Goal: Transaction & Acquisition: Purchase product/service

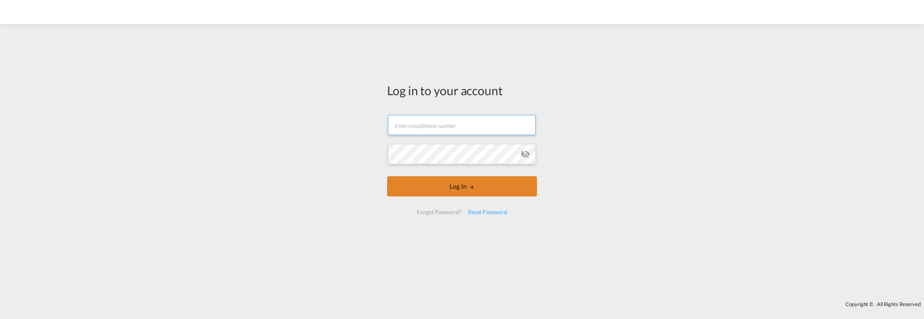
type input "[PERSON_NAME][EMAIL_ADDRESS][PERSON_NAME][DOMAIN_NAME]"
click at [442, 191] on button "Log In" at bounding box center [462, 186] width 150 height 20
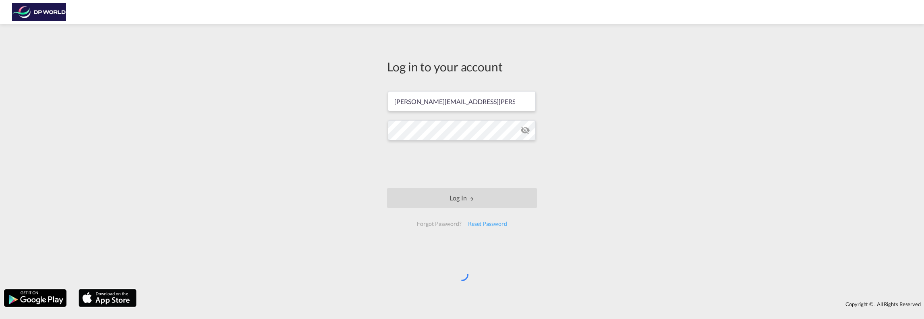
click at [605, 198] on div "Log in to your account [PERSON_NAME][EMAIL_ADDRESS][PERSON_NAME][DOMAIN_NAME] L…" at bounding box center [462, 156] width 924 height 257
click at [610, 99] on div "Log in to your account [PERSON_NAME][EMAIL_ADDRESS][PERSON_NAME][DOMAIN_NAME] L…" at bounding box center [462, 156] width 924 height 257
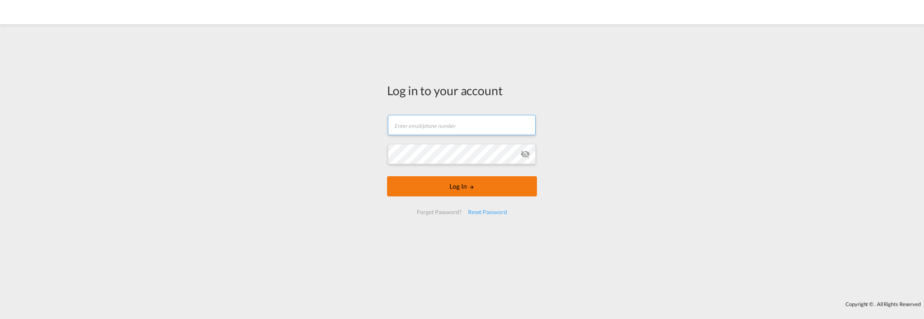
type input "[PERSON_NAME][EMAIL_ADDRESS][PERSON_NAME][DOMAIN_NAME]"
click at [468, 180] on button "Log In" at bounding box center [462, 186] width 150 height 20
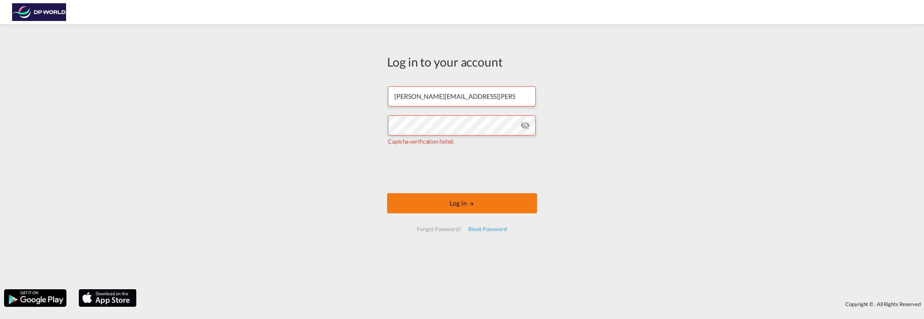
click at [525, 207] on button "Log In" at bounding box center [462, 203] width 150 height 20
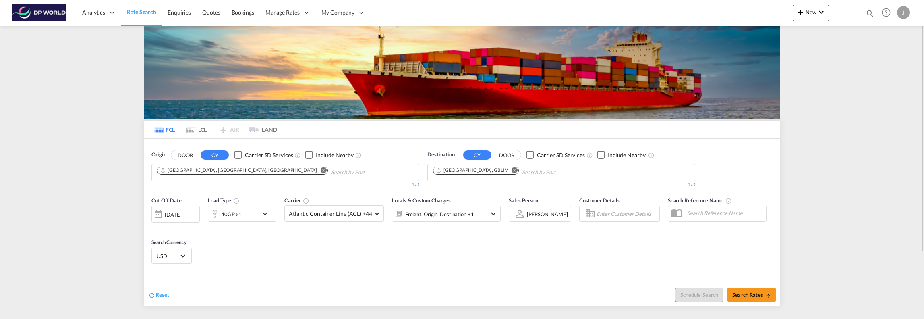
click at [321, 171] on md-icon "Remove" at bounding box center [324, 170] width 6 height 6
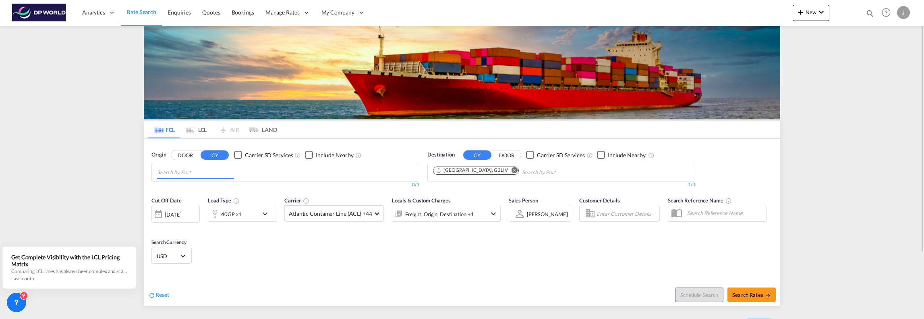
click at [512, 171] on md-icon "Remove" at bounding box center [515, 170] width 6 height 6
click at [191, 172] on body "Analytics Reports Dashboard Rate Search Enquiries Quotes Bookings" at bounding box center [462, 159] width 924 height 319
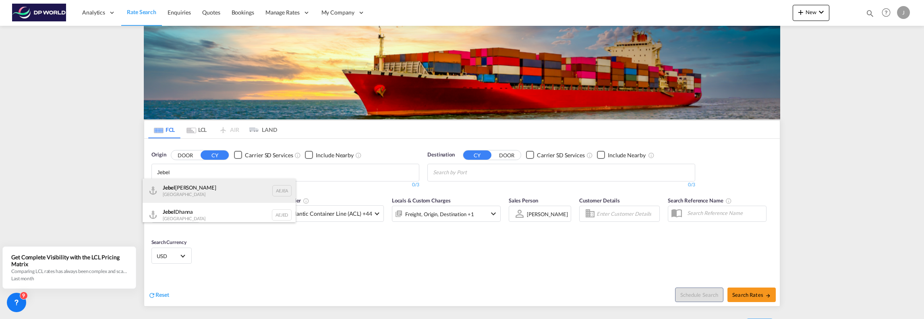
type input "Jebel"
click at [230, 181] on div "[GEOGRAPHIC_DATA] AEJEA" at bounding box center [219, 190] width 153 height 24
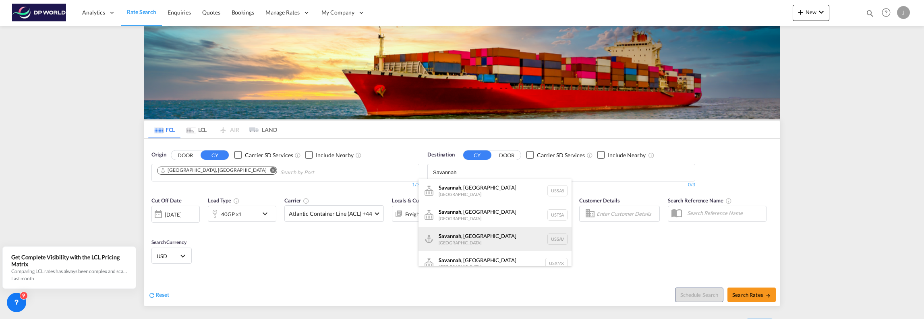
type input "Savannah"
click at [504, 238] on div "[GEOGRAPHIC_DATA] , [GEOGRAPHIC_DATA] [GEOGRAPHIC_DATA] USSAV" at bounding box center [495, 239] width 153 height 24
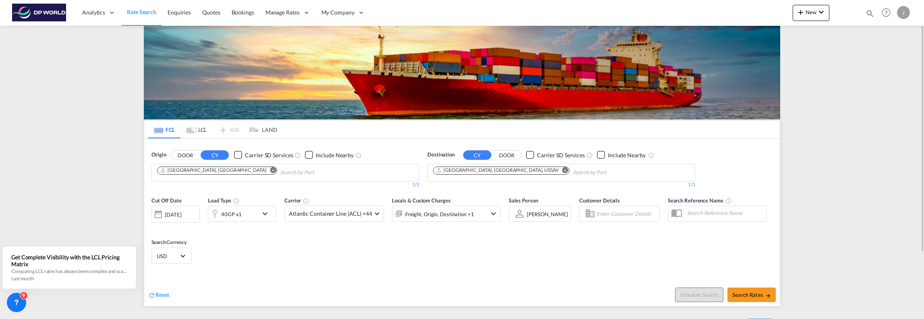
scroll to position [83, 0]
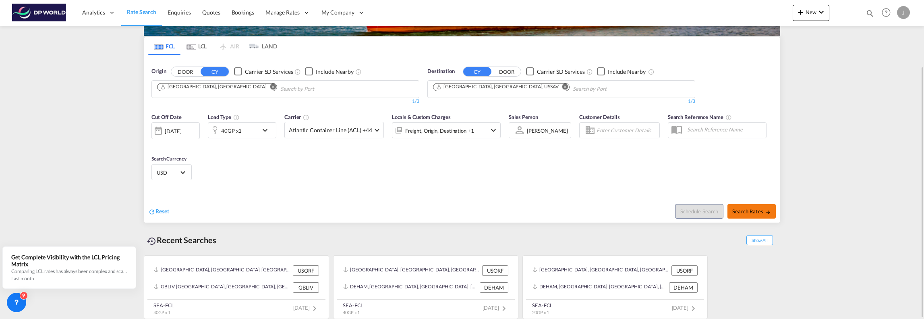
click at [747, 209] on span "Search Rates" at bounding box center [751, 211] width 39 height 6
type input "AEJEA to USSAV / [DATE]"
